Goal: Information Seeking & Learning: Learn about a topic

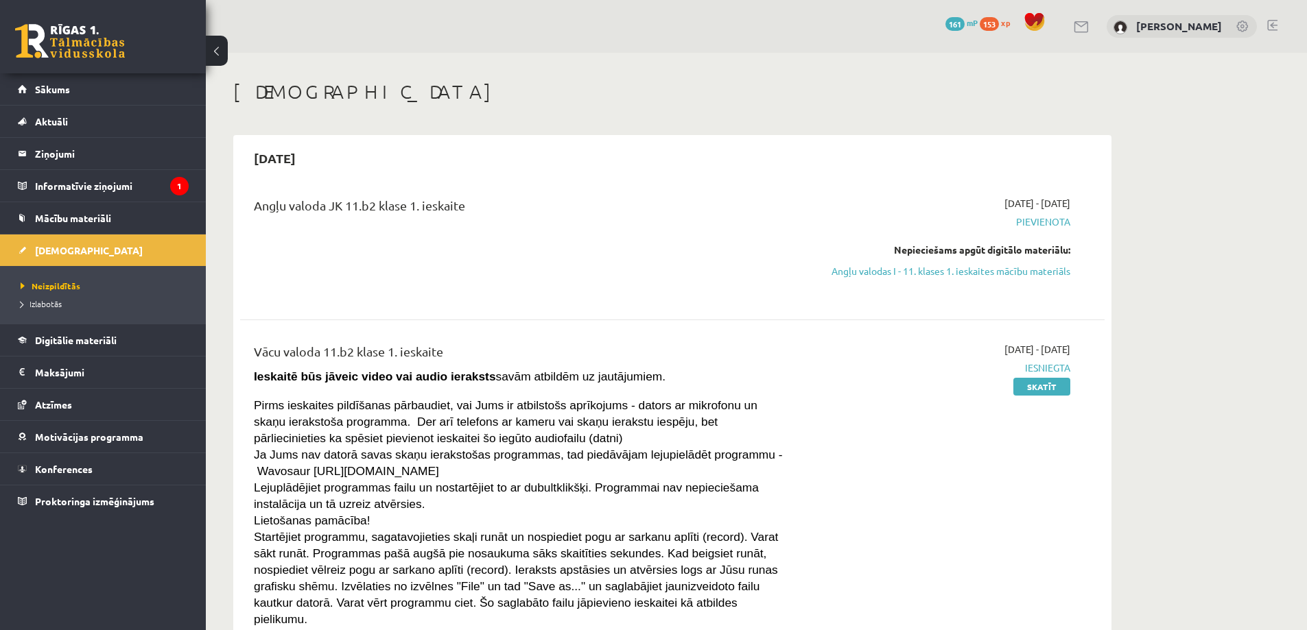
click at [1002, 267] on link "Angļu valodas I - 11. klases 1. ieskaites mācību materiāls" at bounding box center [940, 271] width 259 height 14
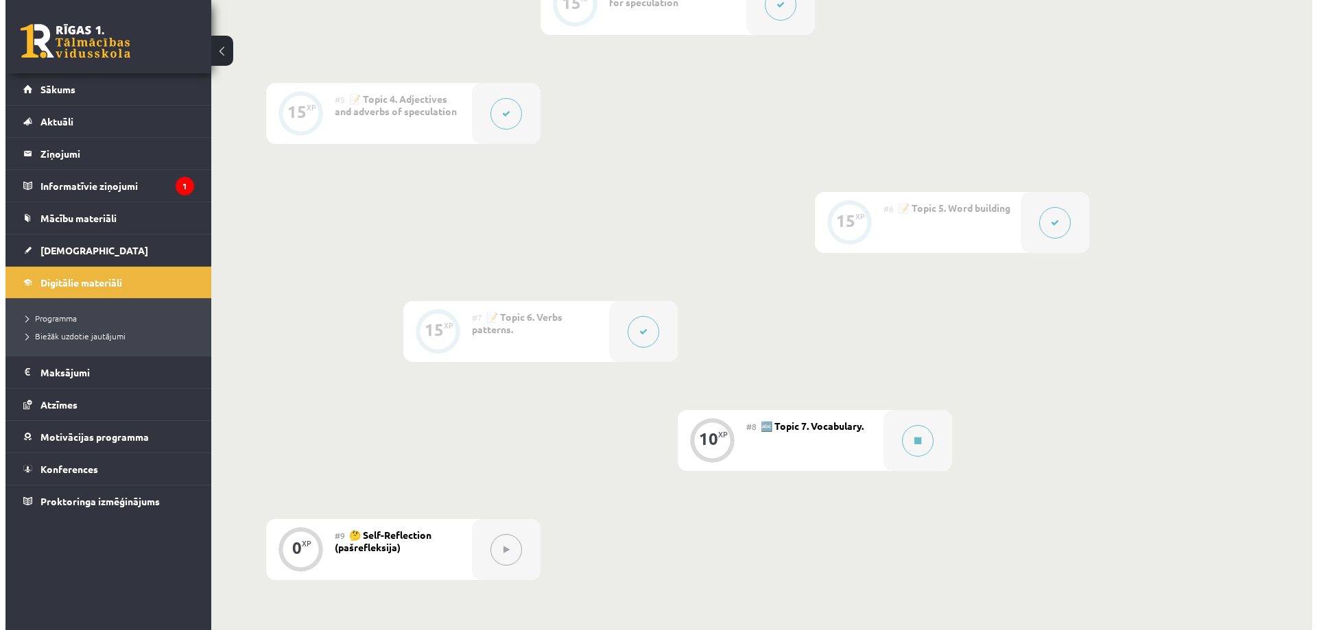
scroll to position [754, 0]
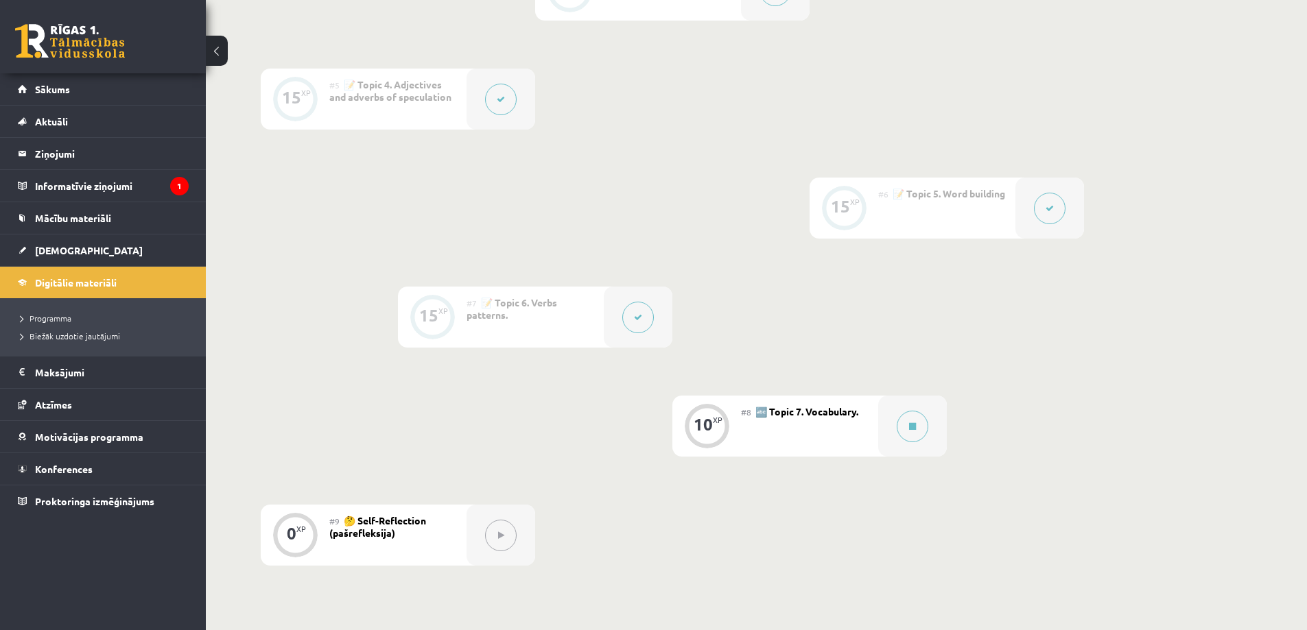
click at [779, 419] on div "#8 🔤 Topic 7. Vocabulary." at bounding box center [809, 426] width 137 height 61
click at [919, 441] on div at bounding box center [912, 426] width 69 height 61
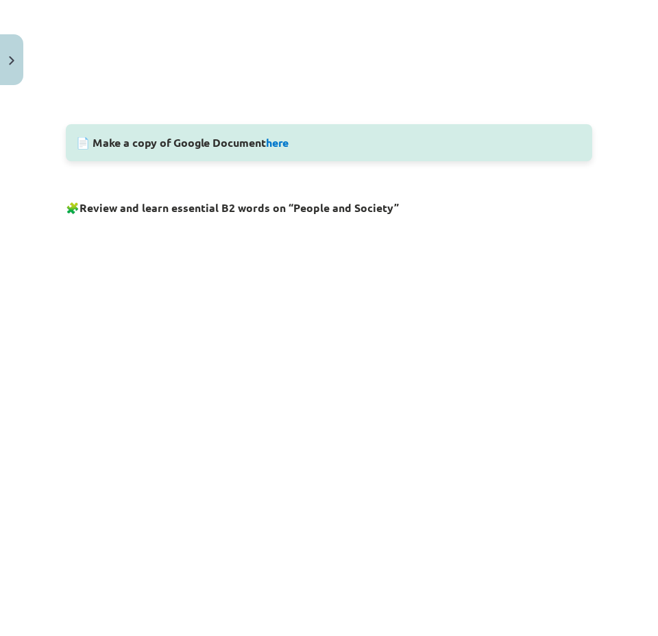
scroll to position [617, 0]
